Goal: Task Accomplishment & Management: Manage account settings

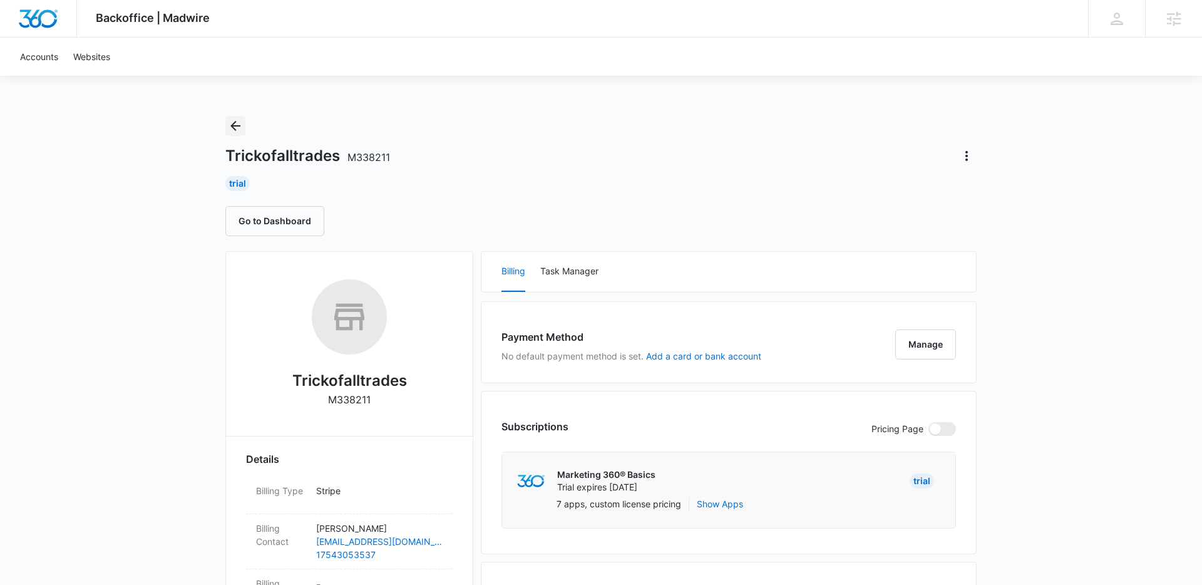
click at [245, 124] on button "Back" at bounding box center [235, 126] width 20 height 20
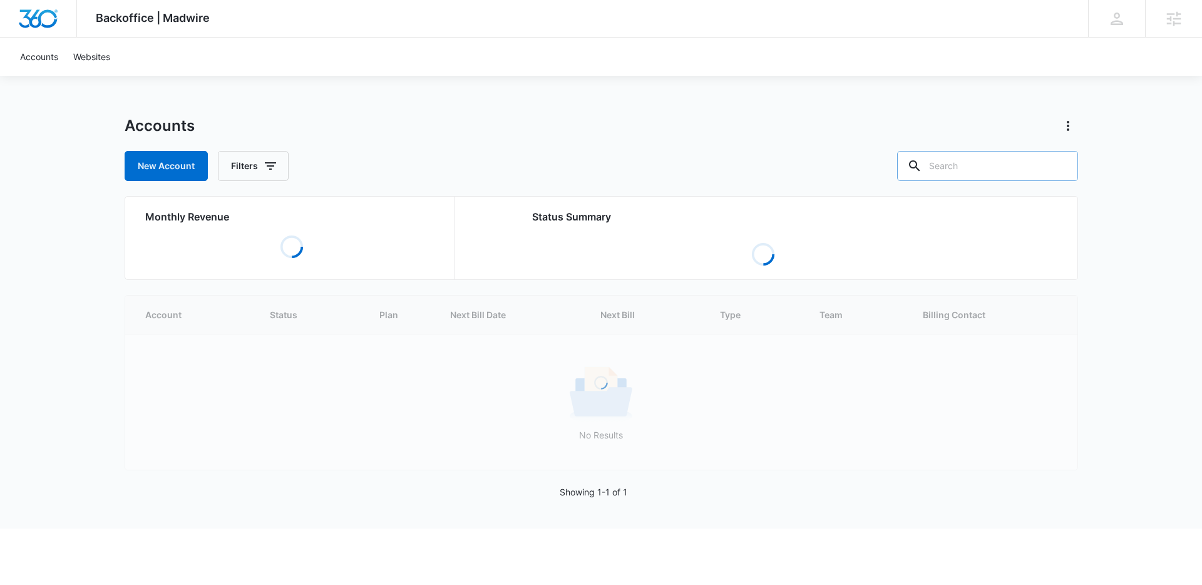
click at [1002, 162] on input "text" at bounding box center [987, 166] width 181 height 30
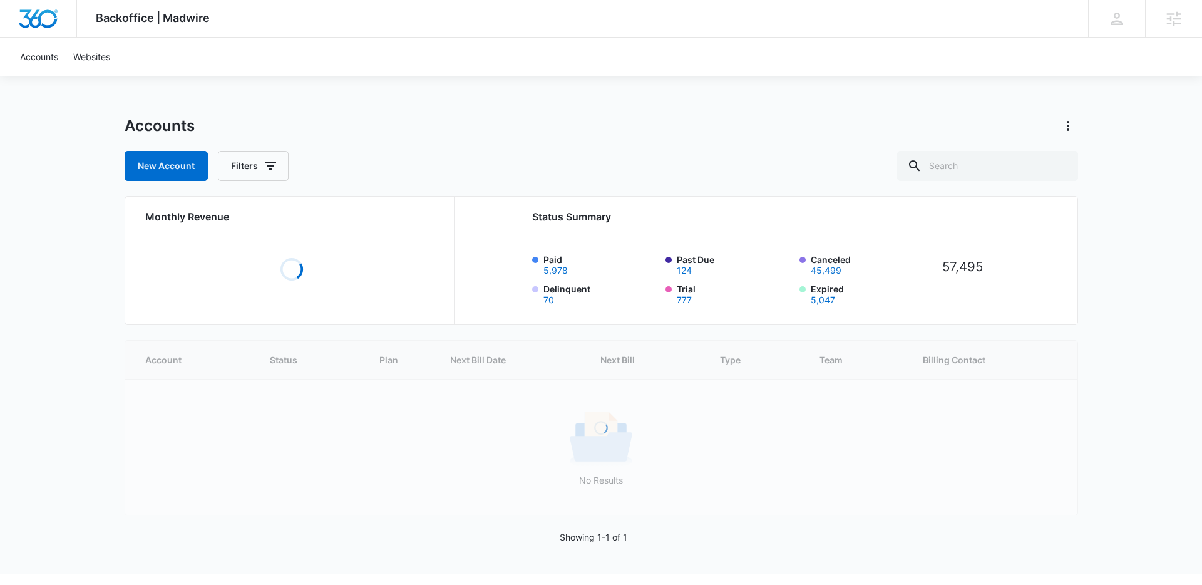
click at [249, 188] on div "Accounts New Account Filters Monthly Revenue Loading Status Summary Paid 5,978 …" at bounding box center [601, 345] width 953 height 458
click at [257, 179] on button "Filters" at bounding box center [253, 166] width 71 height 30
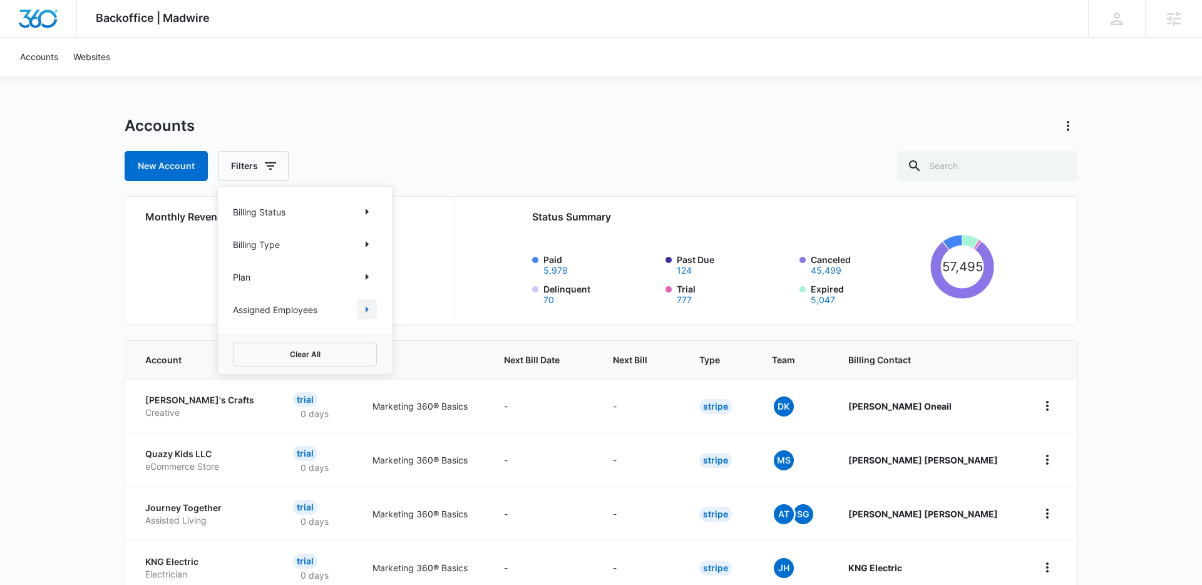
click at [363, 308] on icon "Show Assigned Employees filters" at bounding box center [366, 309] width 15 height 15
click at [326, 264] on body "Backoffice | Madwire Apps Settings IF Ian French ian.french@madwire.com My Prof…" at bounding box center [601, 493] width 1202 height 987
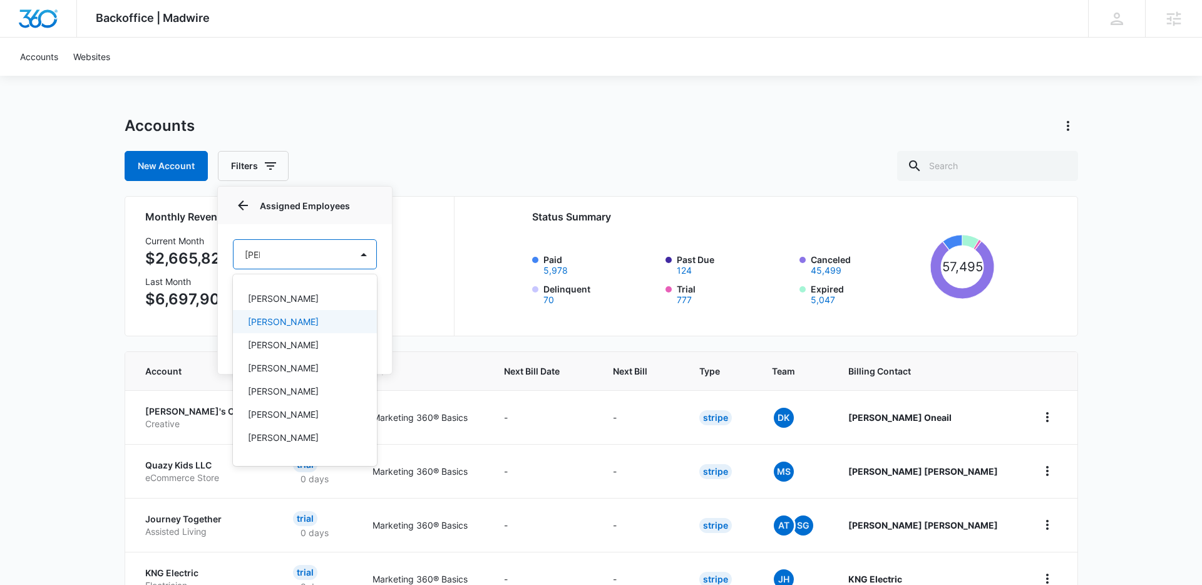
click at [312, 254] on div at bounding box center [601, 292] width 1202 height 585
type input "Ian"
click at [293, 254] on body "Backoffice | Madwire Apps Settings IF Ian French ian.french@madwire.com My Prof…" at bounding box center [601, 499] width 1202 height 998
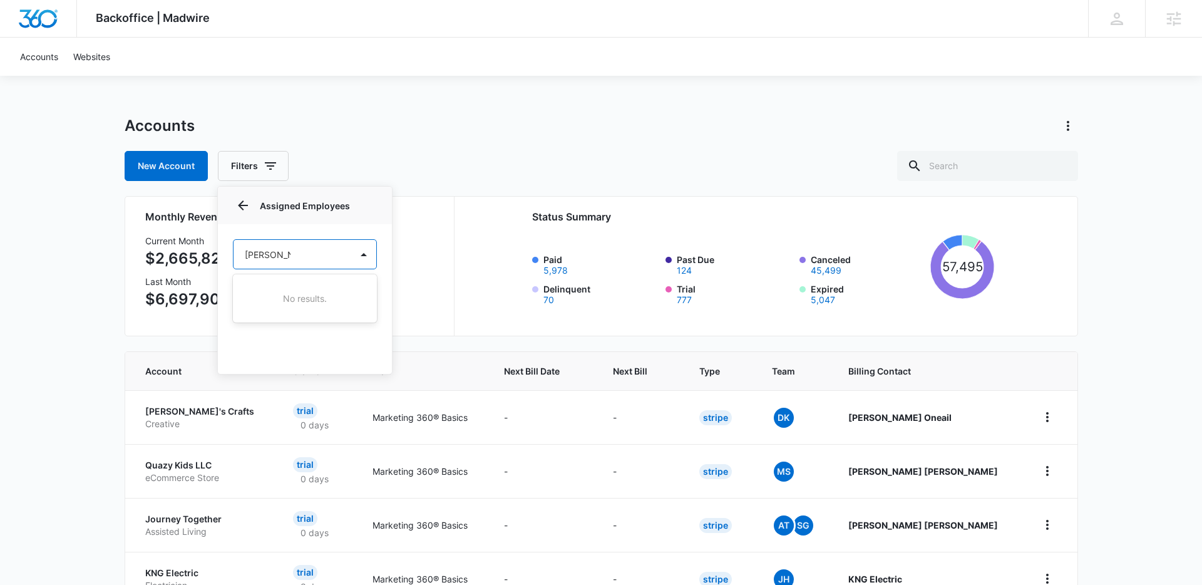
click at [266, 252] on div at bounding box center [601, 292] width 1202 height 585
type input "[PERSON_NAME]"
click at [284, 258] on body "Backoffice | Madwire Apps Settings IF Ian French ian.french@madwire.com My Prof…" at bounding box center [601, 499] width 1202 height 998
type input "I"
click at [476, 120] on div at bounding box center [601, 292] width 1202 height 585
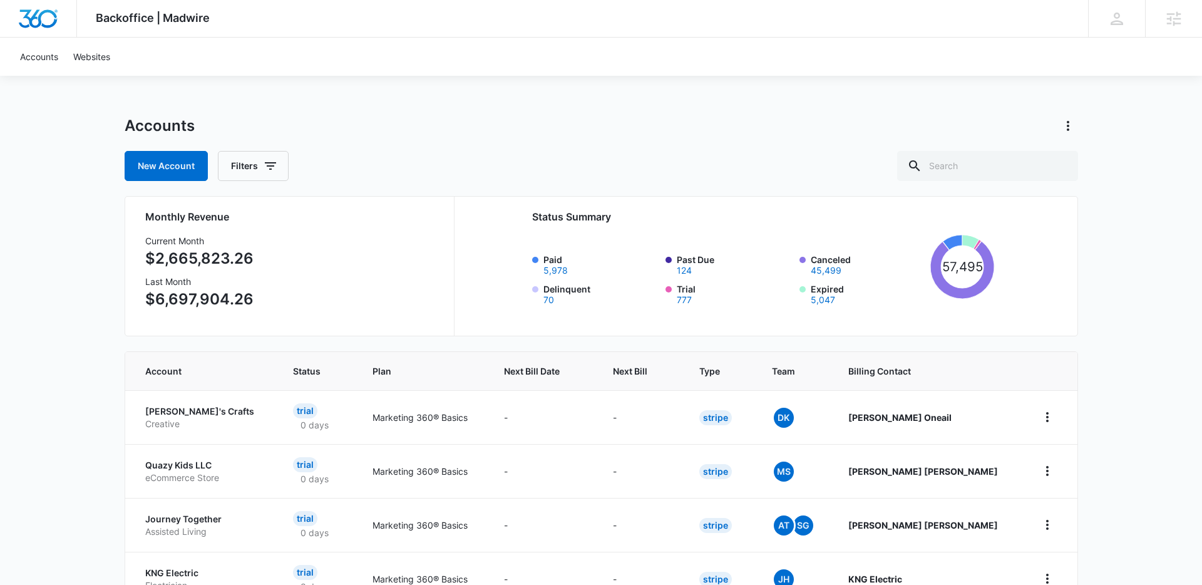
click at [476, 120] on div "Accounts" at bounding box center [601, 126] width 953 height 20
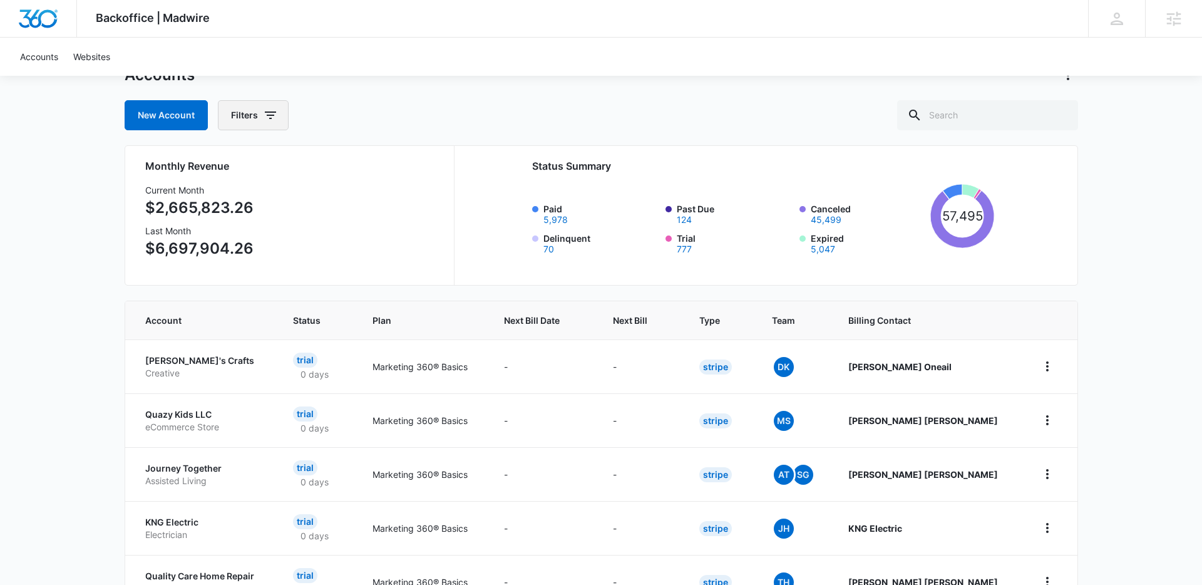
click at [249, 121] on button "Filters" at bounding box center [253, 115] width 71 height 30
click at [364, 265] on icon "Show Assigned Employees filters" at bounding box center [366, 258] width 15 height 15
click at [318, 210] on body "Backoffice | Madwire Apps Settings IF Ian French ian.french@madwire.com My Prof…" at bounding box center [601, 448] width 1202 height 998
click at [456, 140] on div at bounding box center [601, 292] width 1202 height 585
click at [293, 192] on body "Backoffice | Madwire Apps Settings IF Ian French ian.french@madwire.com My Prof…" at bounding box center [601, 448] width 1202 height 998
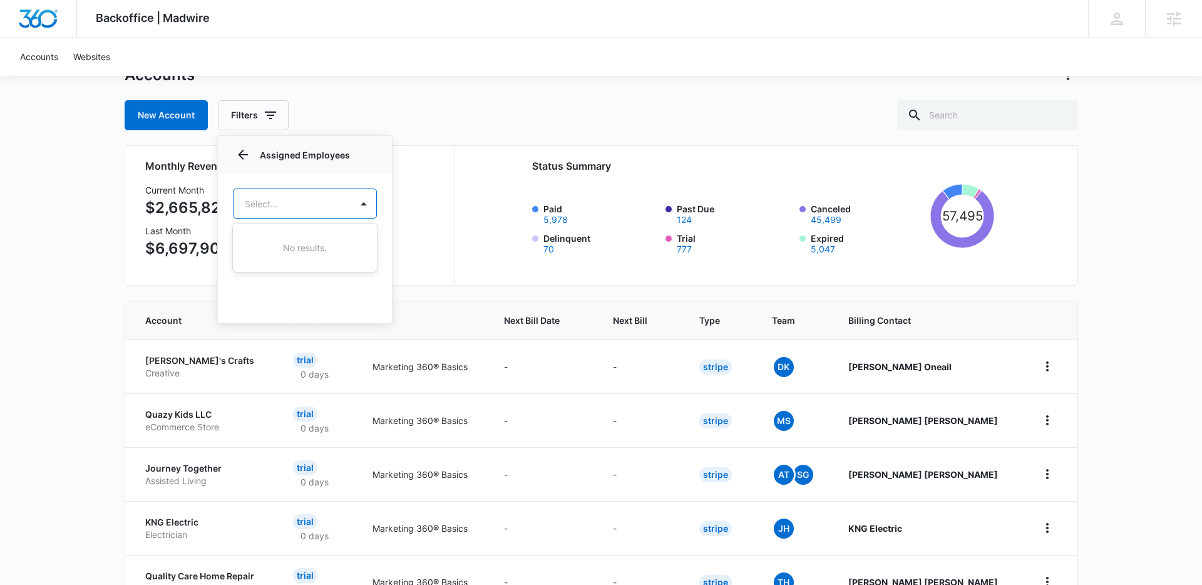
click at [306, 202] on div at bounding box center [601, 292] width 1202 height 585
click at [306, 202] on body "Backoffice | Madwire Apps Settings IF Ian French ian.french@madwire.com My Prof…" at bounding box center [601, 448] width 1202 height 998
type input "[PERSON_NAME]"
click at [307, 119] on div "New Account Filters Billing Status Billing Type Plan Assigned Employees Assigne…" at bounding box center [601, 115] width 953 height 30
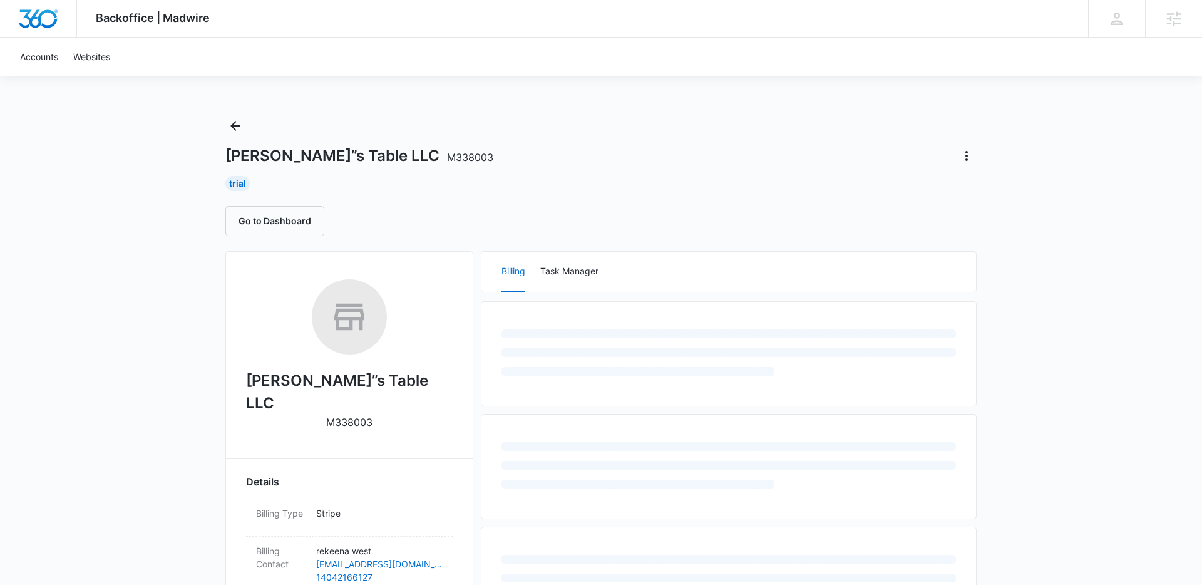
click at [224, 127] on div "Backoffice | Madwire Apps Settings IF [PERSON_NAME] [PERSON_NAME][EMAIL_ADDRESS…" at bounding box center [601, 574] width 1202 height 1149
click at [237, 126] on icon "Back" at bounding box center [235, 125] width 15 height 15
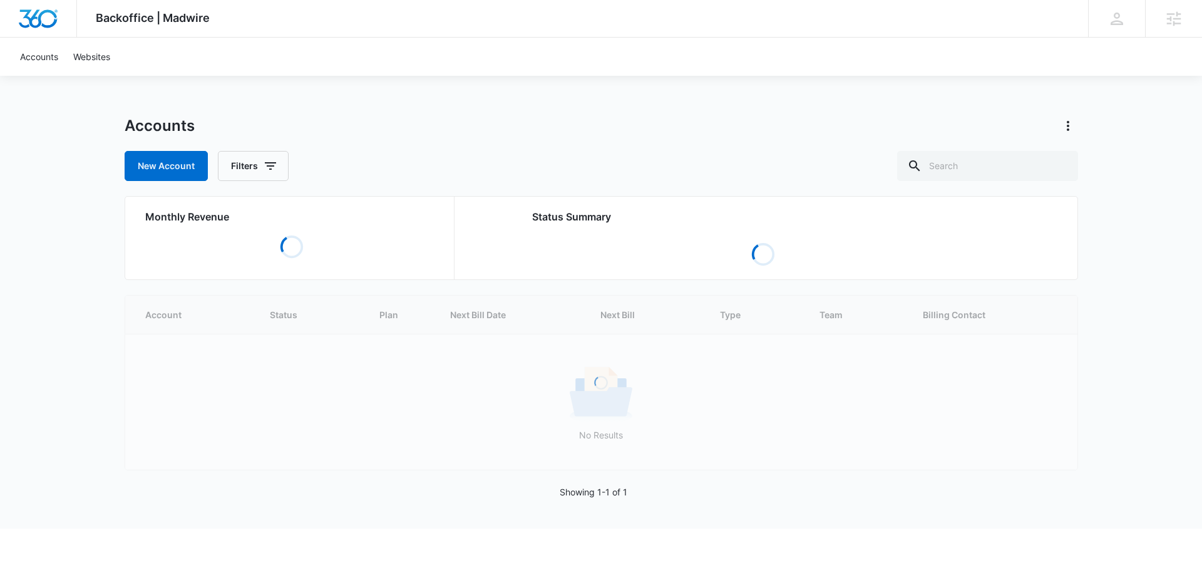
click at [259, 182] on div "Accounts New Account Filters Monthly Revenue Loading Status Summary Loading Loa…" at bounding box center [601, 322] width 953 height 413
click at [284, 162] on button "Filters" at bounding box center [253, 166] width 71 height 30
click at [372, 306] on icon "Show Assigned Employees filters" at bounding box center [366, 309] width 15 height 15
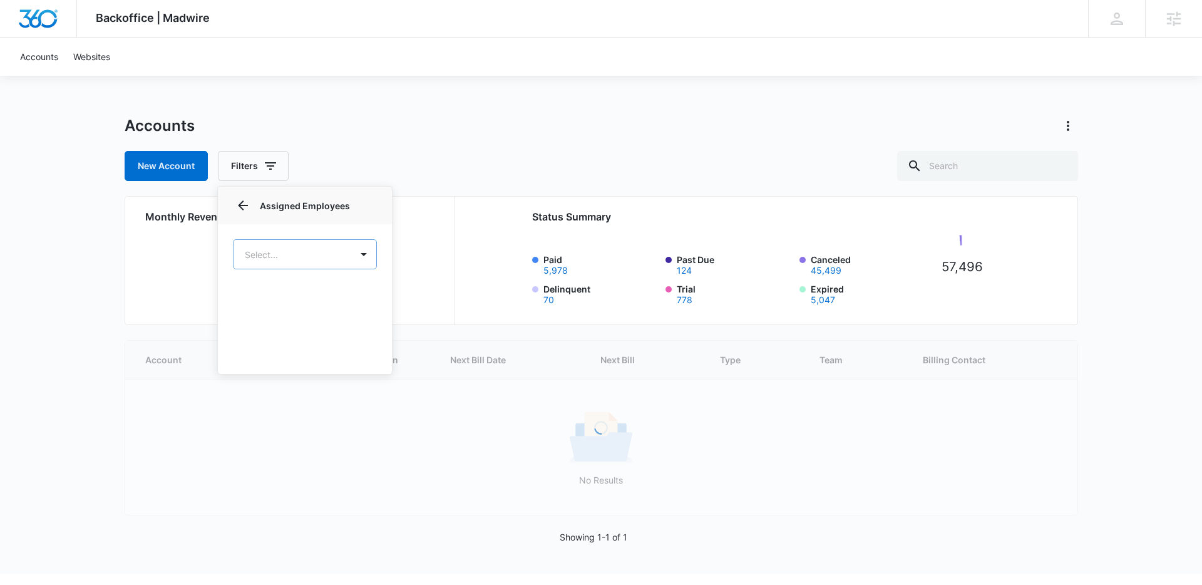
click at [322, 254] on body "Backoffice | Madwire Apps Settings IF [PERSON_NAME] [PERSON_NAME][EMAIL_ADDRESS…" at bounding box center [601, 286] width 1202 height 573
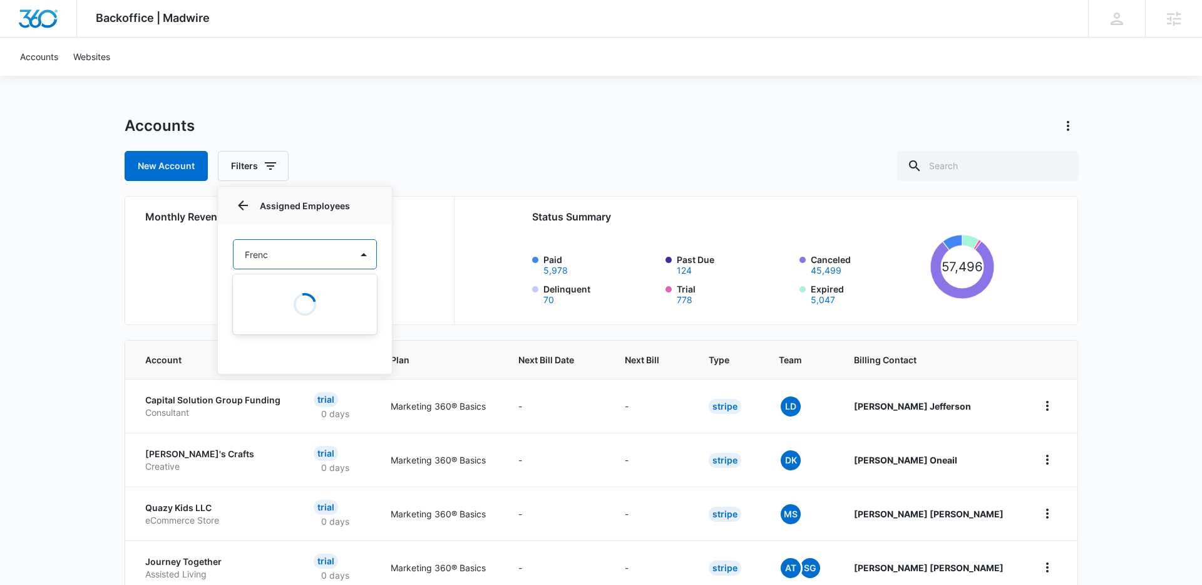
type input "French"
click at [304, 324] on div "[PERSON_NAME]" at bounding box center [303, 321] width 111 height 13
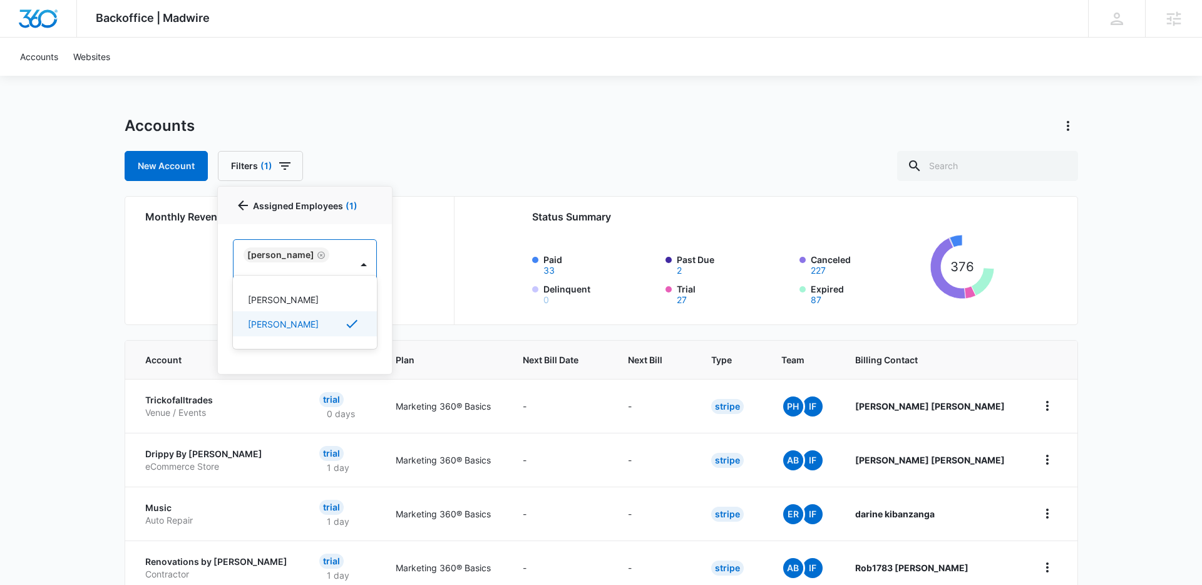
click at [481, 157] on div at bounding box center [601, 292] width 1202 height 585
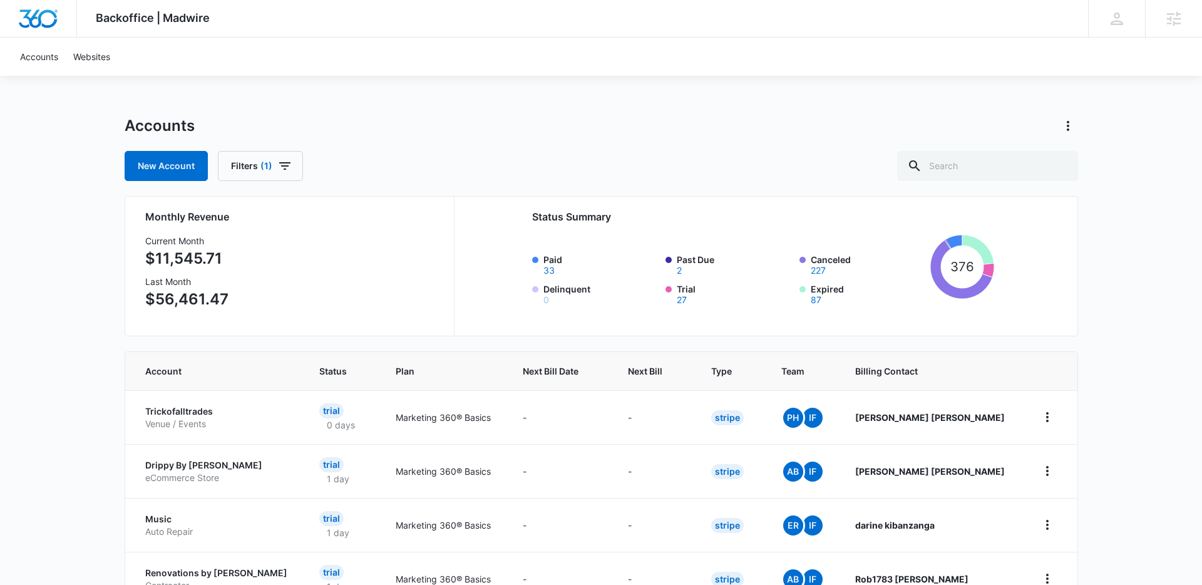
click at [481, 157] on div "New Account Filters (1)" at bounding box center [601, 166] width 953 height 30
click at [282, 166] on icon "button" at bounding box center [285, 166] width 11 height 8
click at [368, 240] on icon "Show Billing Type filters" at bounding box center [366, 244] width 15 height 15
click at [459, 127] on div "Accounts" at bounding box center [601, 126] width 953 height 20
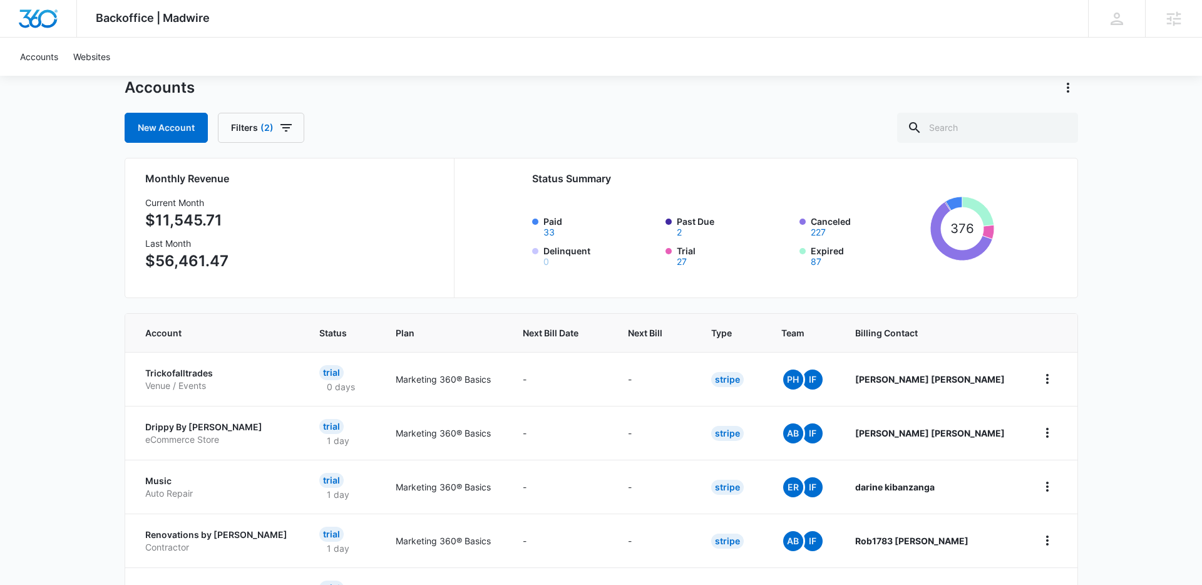
scroll to position [69, 0]
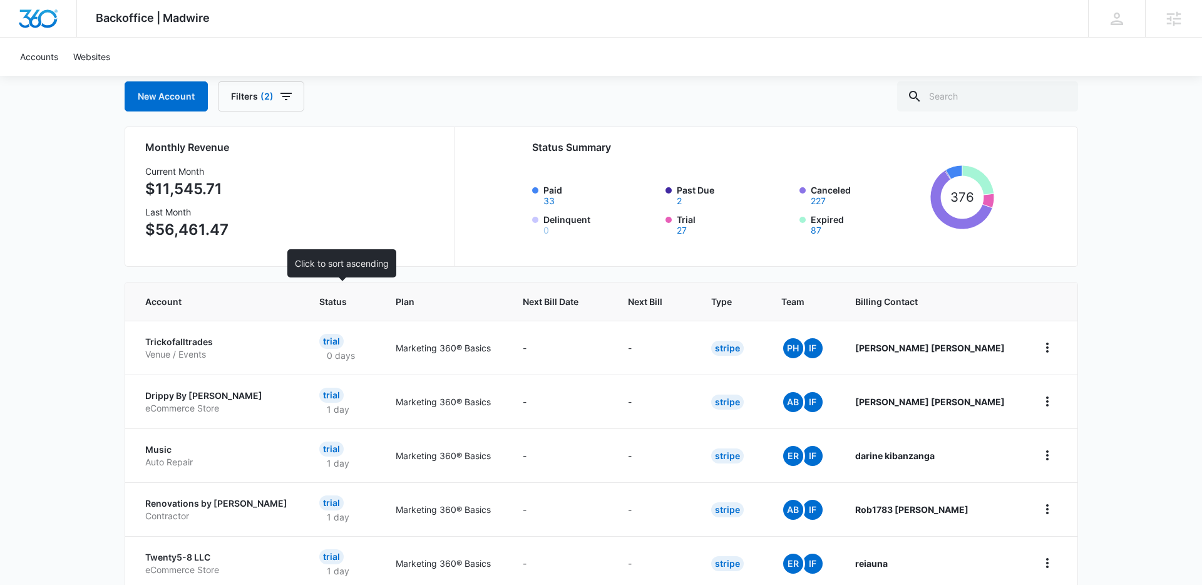
click at [336, 307] on span "Status" at bounding box center [333, 301] width 28 height 13
